Goal: Navigation & Orientation: Find specific page/section

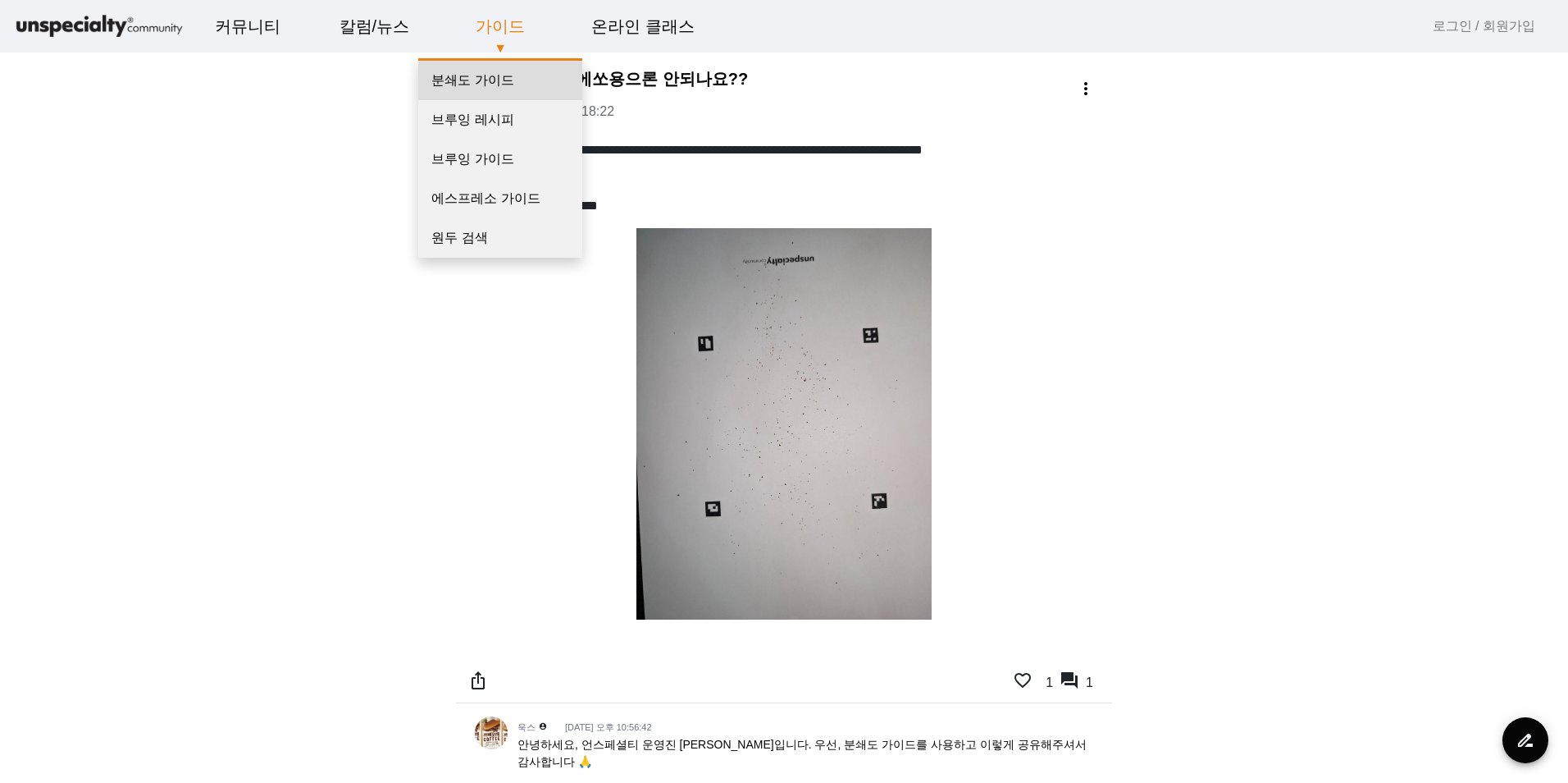
click at [485, 82] on link "분쇄도 가이드" at bounding box center [500, 80] width 164 height 40
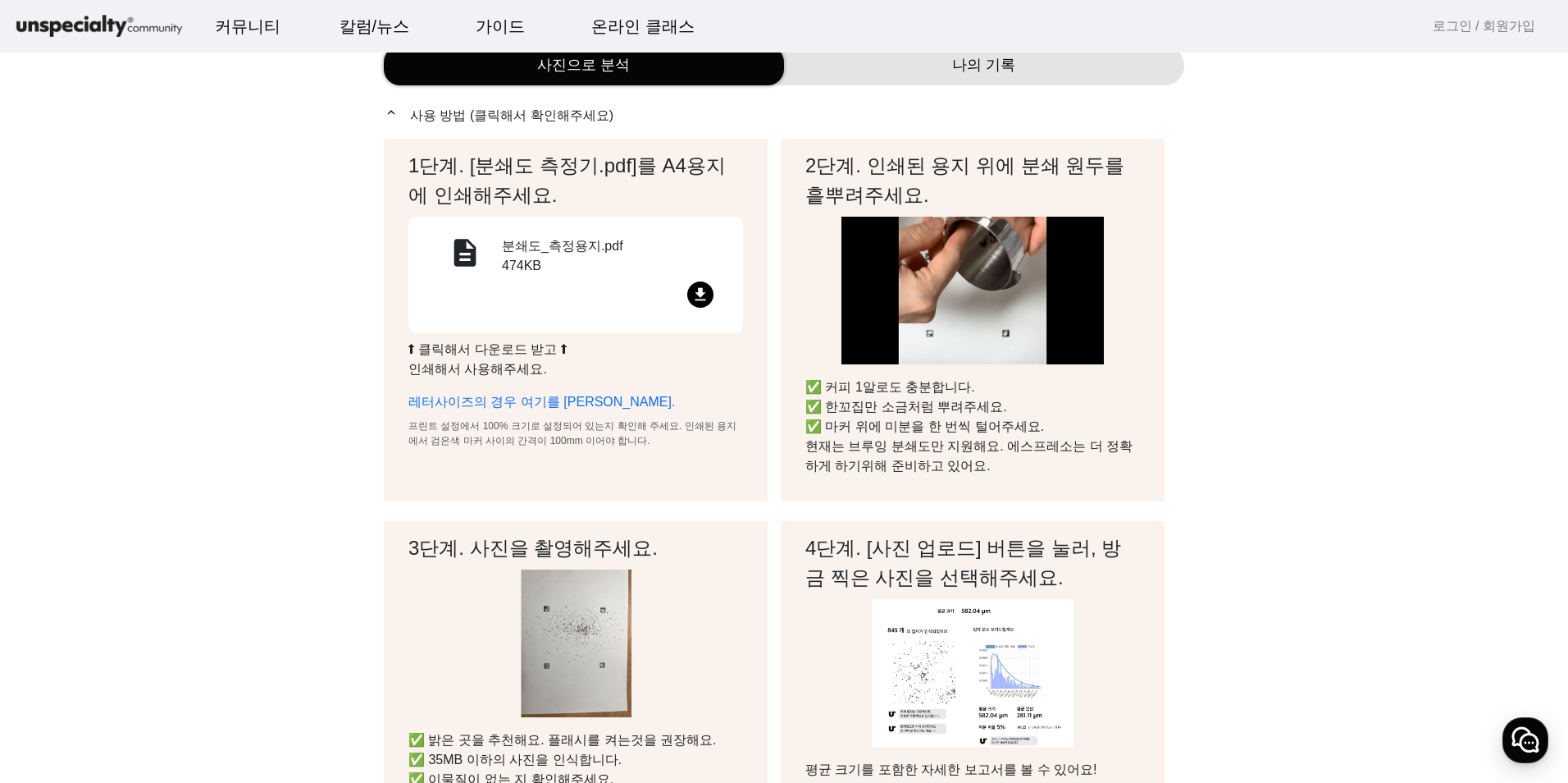
scroll to position [82, 0]
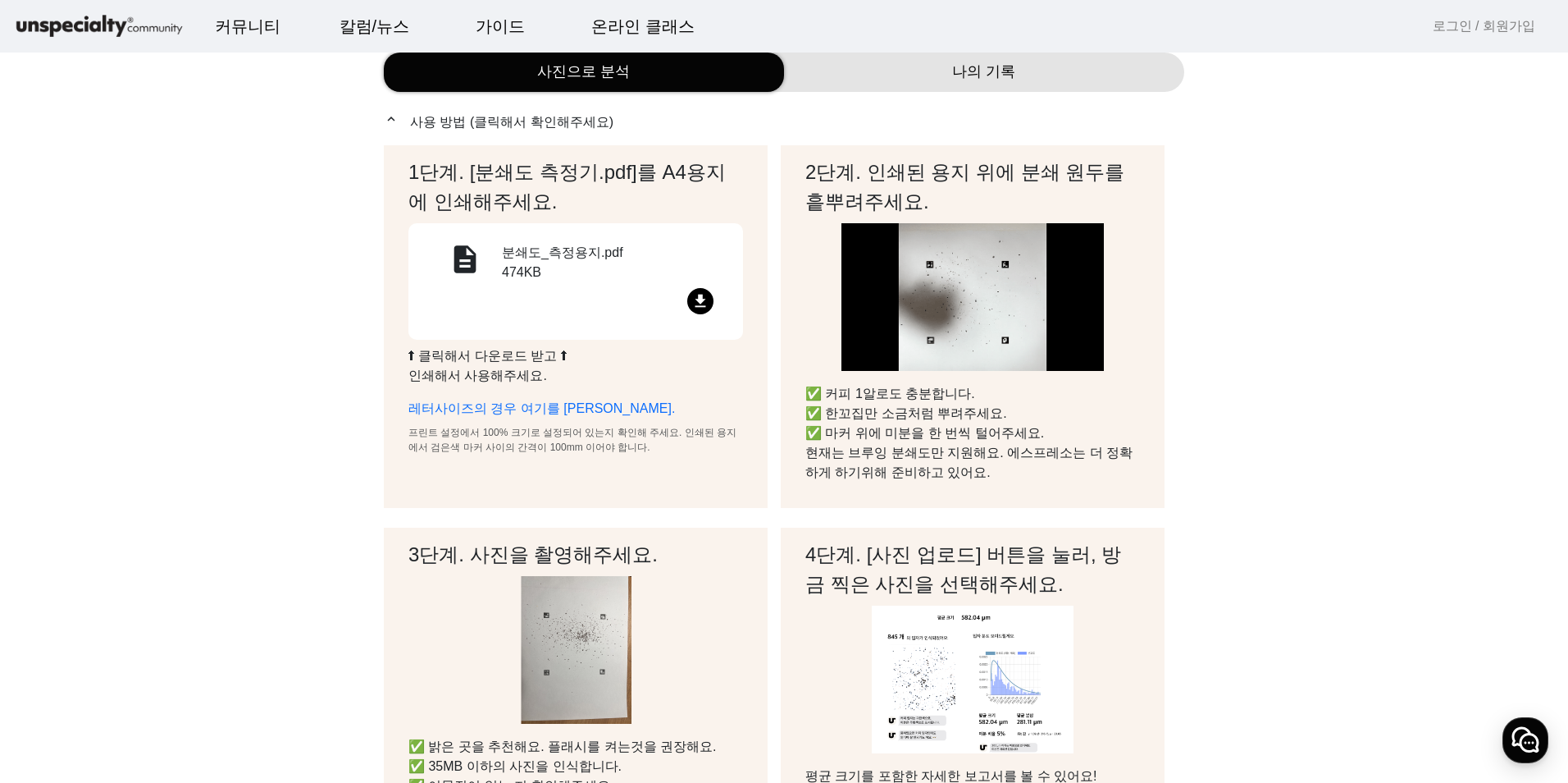
click at [108, 26] on img at bounding box center [99, 27] width 172 height 29
